Goal: Information Seeking & Learning: Learn about a topic

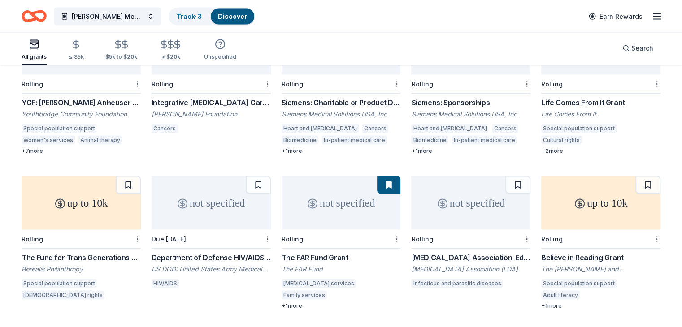
scroll to position [1702, 0]
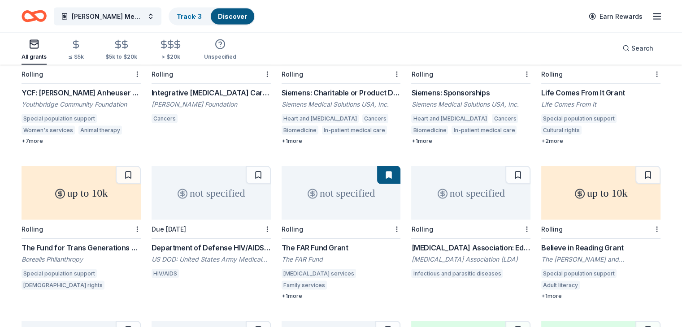
click at [323, 242] on div "The FAR Fund Grant" at bounding box center [341, 247] width 119 height 11
click at [383, 166] on button at bounding box center [388, 175] width 23 height 18
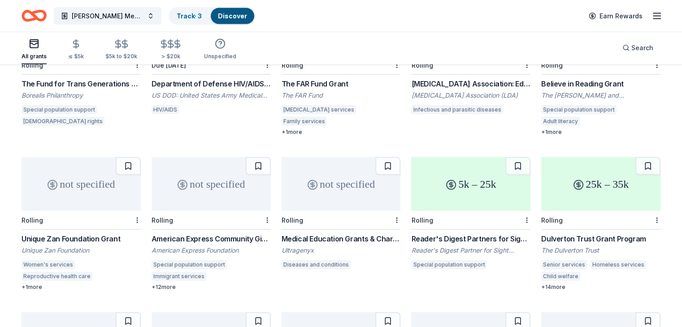
scroll to position [1881, 0]
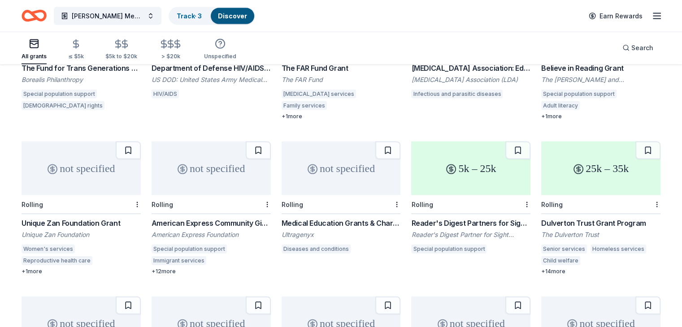
click at [437, 218] on div "Reader's Digest Partners for Sight Grant" at bounding box center [470, 223] width 119 height 11
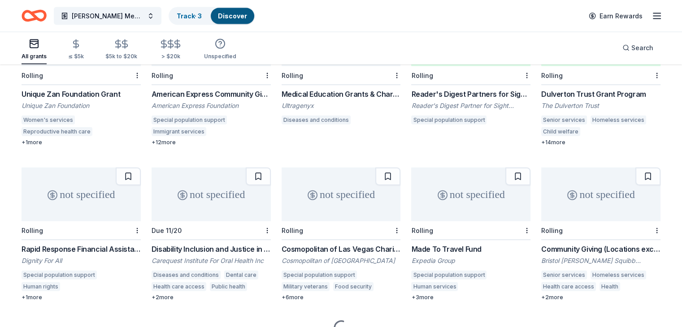
scroll to position [2016, 0]
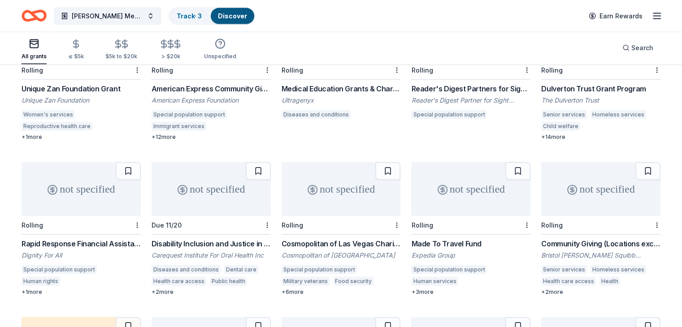
click at [129, 239] on div "Rapid Response Financial Assistance" at bounding box center [81, 244] width 119 height 11
click at [231, 239] on div "Disability Inclusion and Justice in Oral Health" at bounding box center [211, 244] width 119 height 11
click at [471, 239] on div "Made To Travel Fund" at bounding box center [470, 244] width 119 height 11
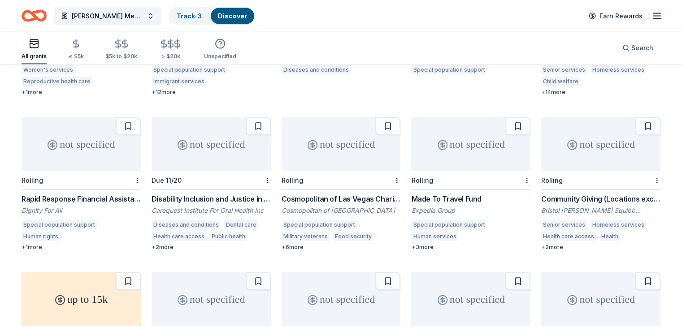
click at [572, 196] on div "Community Giving (Locations except New Jersey) Bristol Myers Squibb Foundation …" at bounding box center [600, 222] width 119 height 57
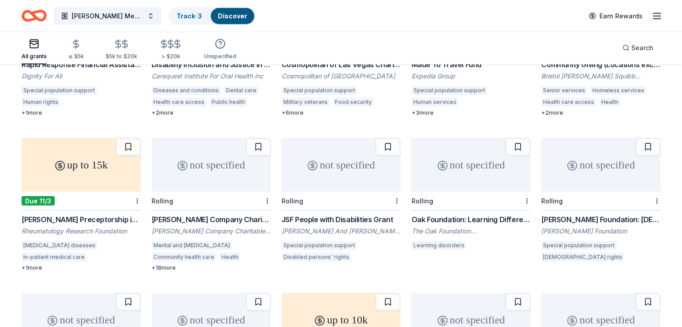
scroll to position [2240, 0]
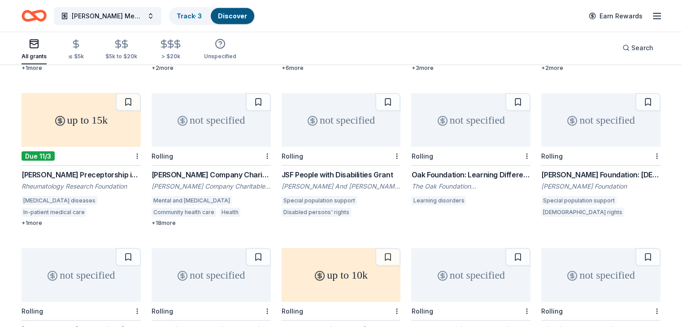
click at [197, 170] on div "[PERSON_NAME] Company Charitable Foundation Grant" at bounding box center [211, 175] width 119 height 11
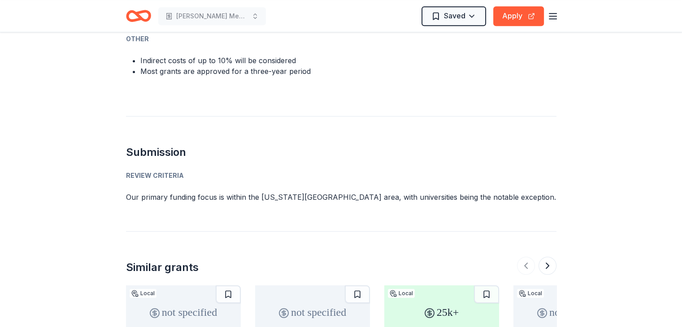
scroll to position [583, 0]
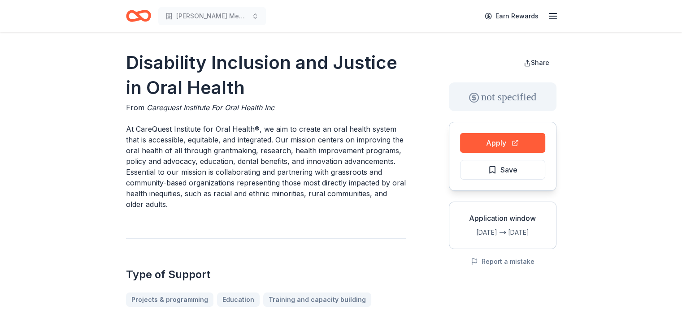
click at [274, 273] on h2 "Type of Support" at bounding box center [266, 275] width 280 height 14
click at [387, 128] on p "At CareQuest Institute for Oral Health®, we aim to create an oral health system…" at bounding box center [266, 167] width 280 height 86
drag, startPoint x: 212, startPoint y: 131, endPoint x: 97, endPoint y: 72, distance: 129.6
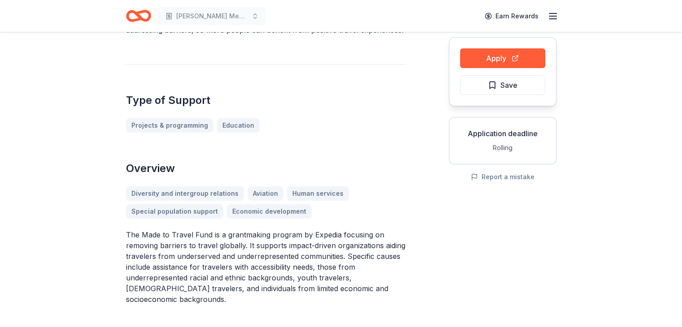
scroll to position [90, 0]
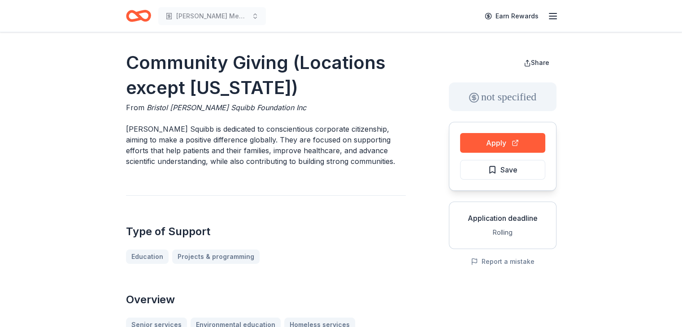
drag, startPoint x: 535, startPoint y: 226, endPoint x: 550, endPoint y: 228, distance: 15.8
drag, startPoint x: 550, startPoint y: 228, endPoint x: 283, endPoint y: 185, distance: 270.7
drag, startPoint x: 246, startPoint y: 144, endPoint x: 394, endPoint y: 171, distance: 150.9
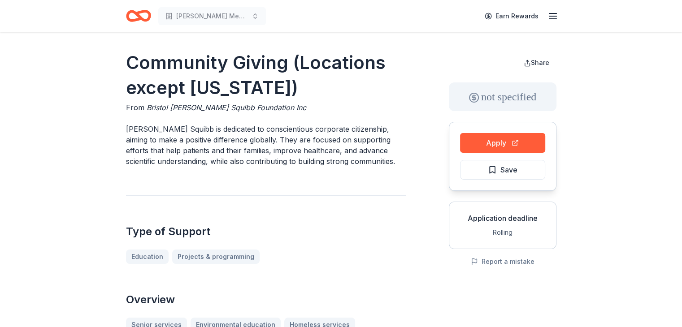
drag, startPoint x: 394, startPoint y: 171, endPoint x: 206, endPoint y: 158, distance: 188.4
click at [206, 158] on p "Bristol Myers Squibb is dedicated to conscientious corporate citizenship, aimin…" at bounding box center [266, 145] width 280 height 43
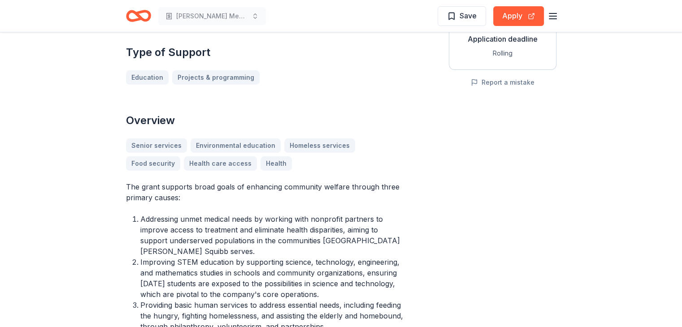
scroll to position [224, 0]
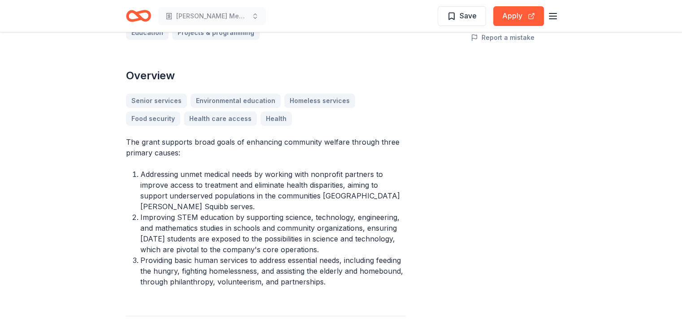
drag, startPoint x: 166, startPoint y: 231, endPoint x: 126, endPoint y: 219, distance: 41.5
click at [126, 219] on ol "Addressing unmet medical needs by working with nonprofit partners to improve ac…" at bounding box center [266, 228] width 280 height 118
drag, startPoint x: 126, startPoint y: 219, endPoint x: 436, endPoint y: 261, distance: 312.7
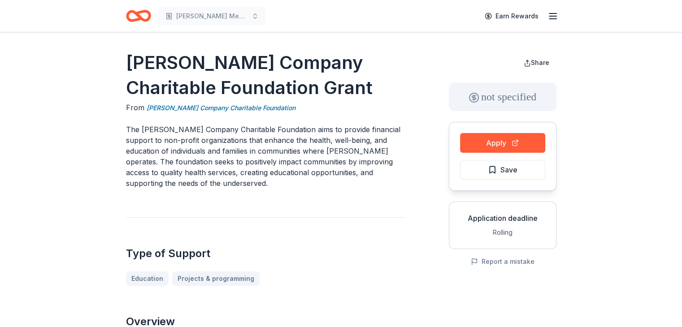
drag, startPoint x: 244, startPoint y: 186, endPoint x: 290, endPoint y: 201, distance: 48.7
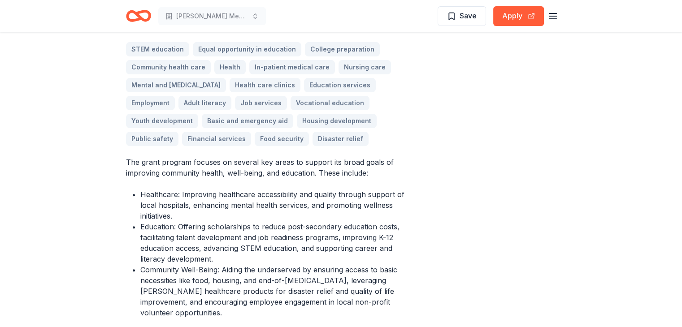
scroll to position [314, 0]
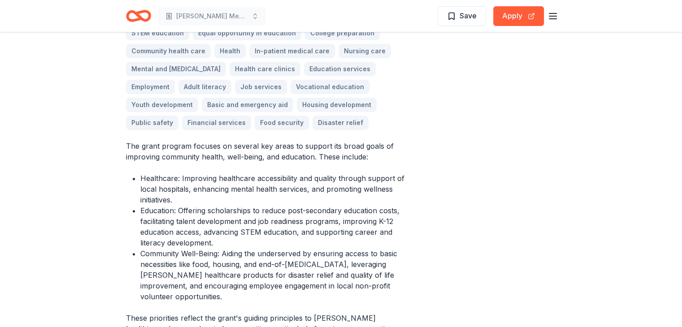
drag, startPoint x: 271, startPoint y: 200, endPoint x: 405, endPoint y: 225, distance: 135.6
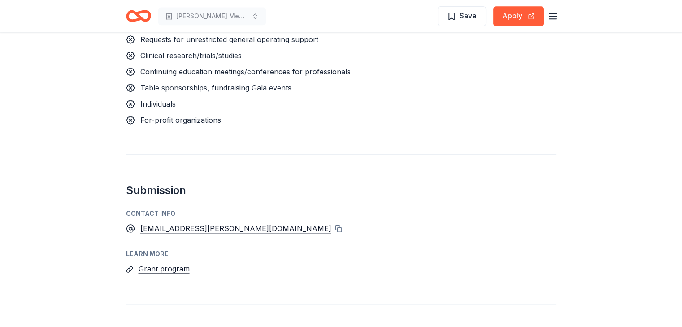
scroll to position [1166, 0]
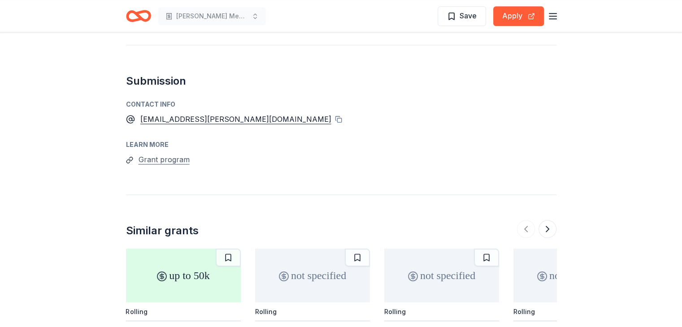
click at [151, 154] on button "Grant program" at bounding box center [164, 160] width 51 height 12
